Goal: Find specific page/section: Find specific page/section

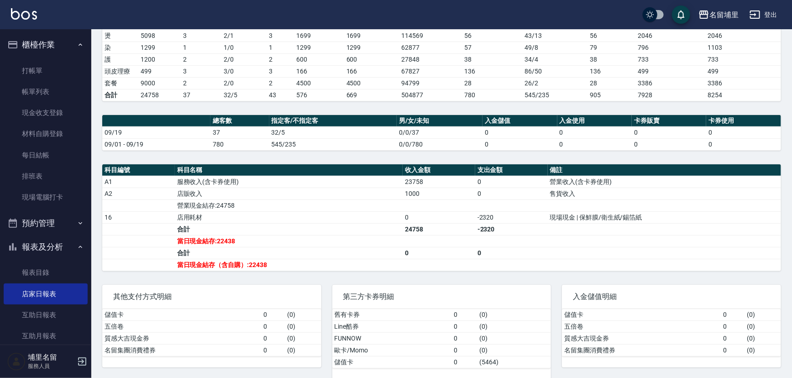
scroll to position [83, 0]
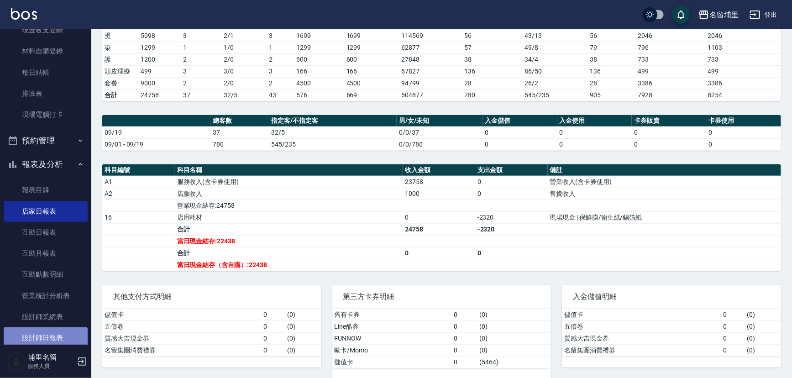
click at [61, 333] on link "設計師日報表" at bounding box center [46, 338] width 84 height 21
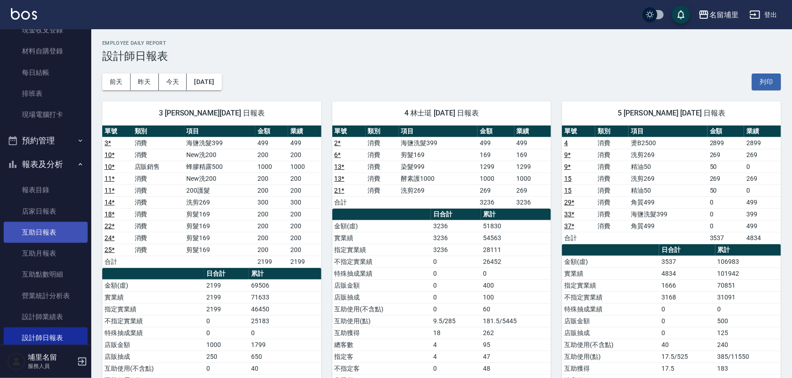
click at [66, 230] on link "互助日報表" at bounding box center [46, 232] width 84 height 21
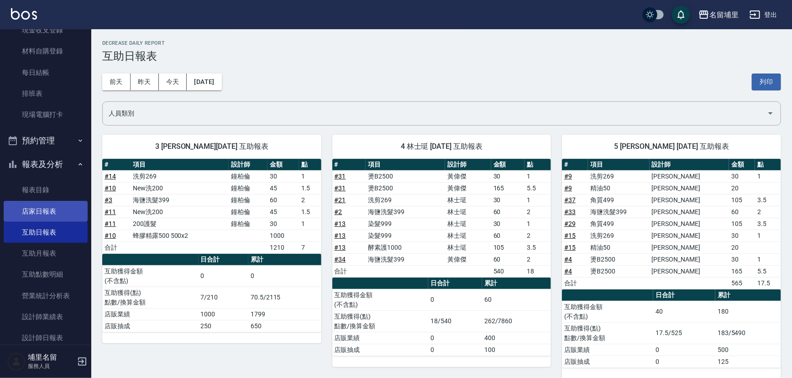
scroll to position [124, 0]
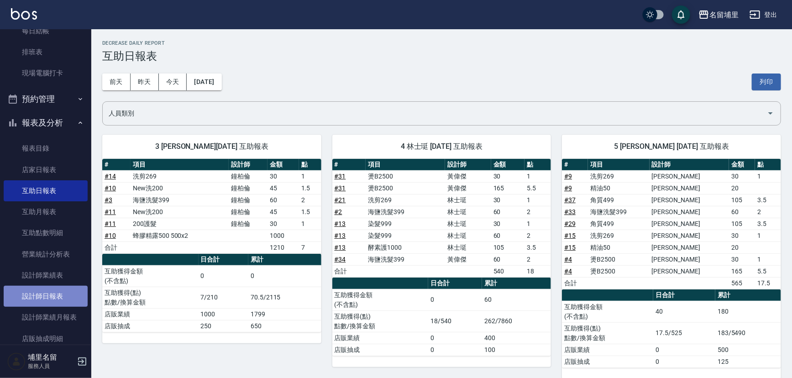
click at [75, 290] on link "設計師日報表" at bounding box center [46, 296] width 84 height 21
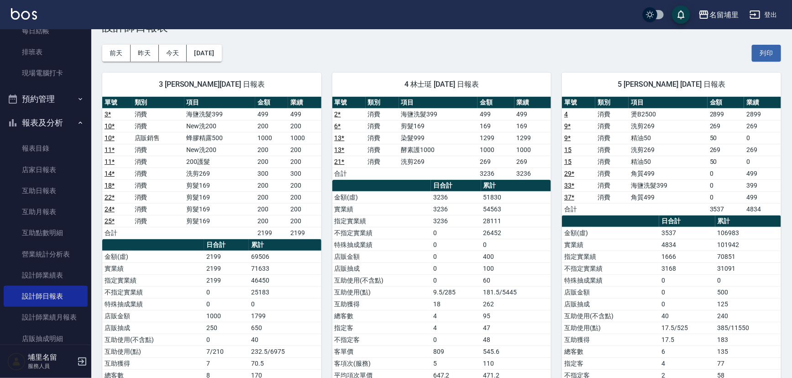
scroll to position [83, 0]
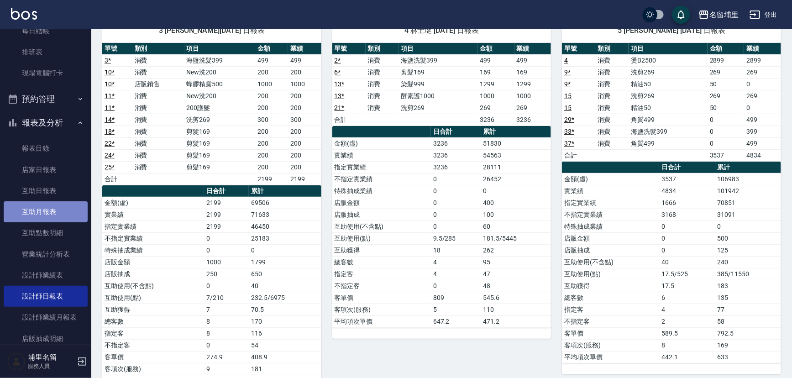
click at [53, 204] on link "互助月報表" at bounding box center [46, 211] width 84 height 21
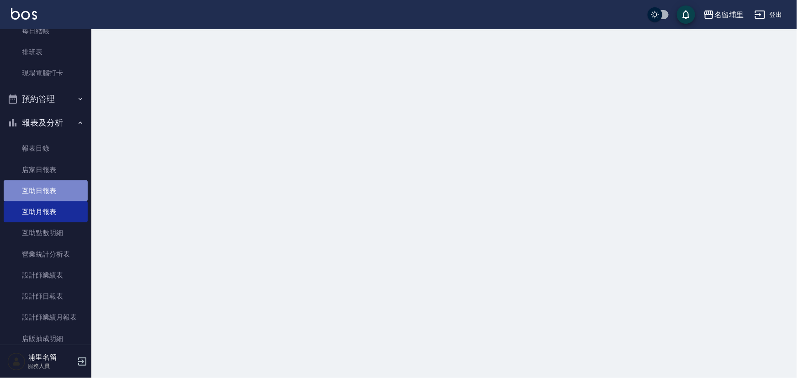
click at [54, 191] on link "互助日報表" at bounding box center [46, 190] width 84 height 21
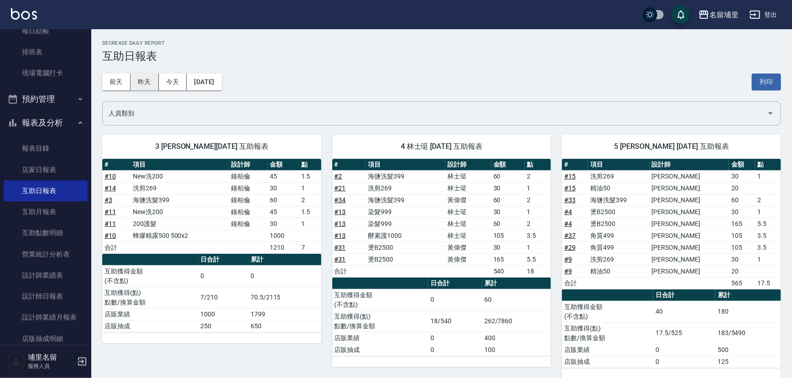
click at [137, 78] on button "昨天" at bounding box center [145, 82] width 28 height 17
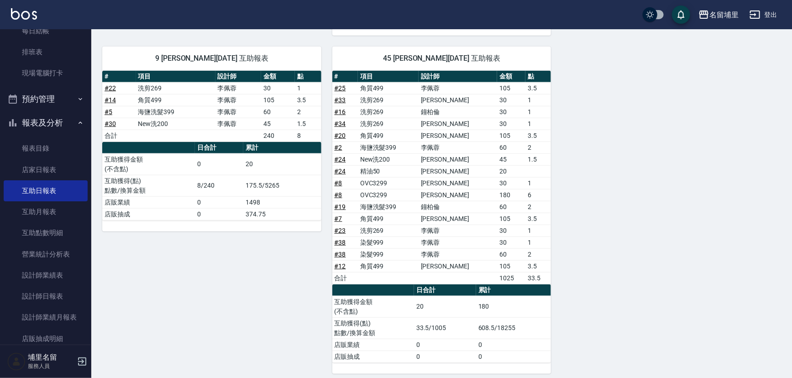
scroll to position [324, 0]
